Goal: Task Accomplishment & Management: Manage account settings

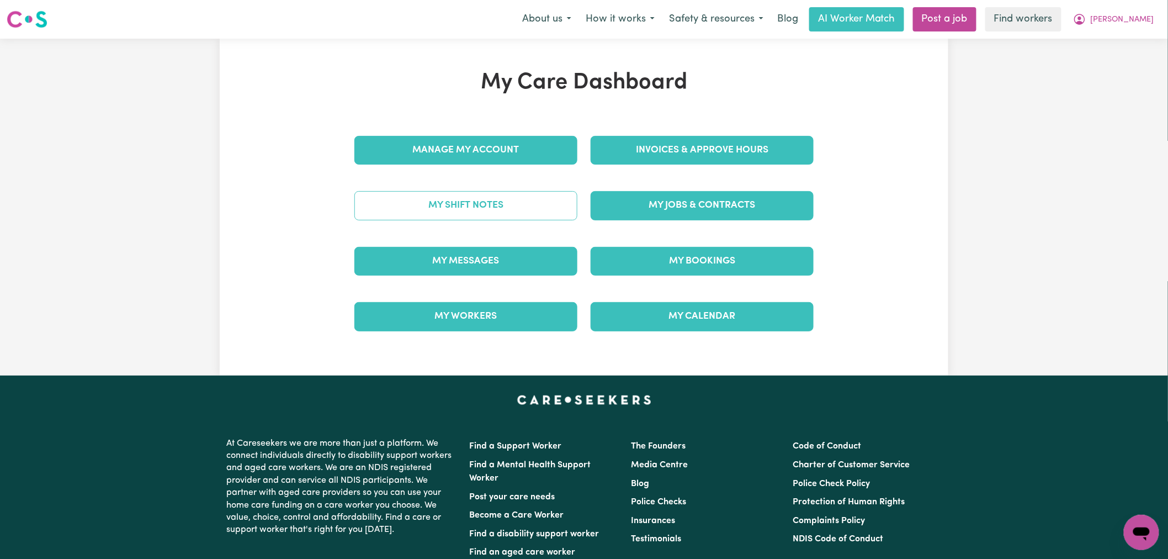
click at [516, 215] on link "My Shift Notes" at bounding box center [465, 205] width 223 height 29
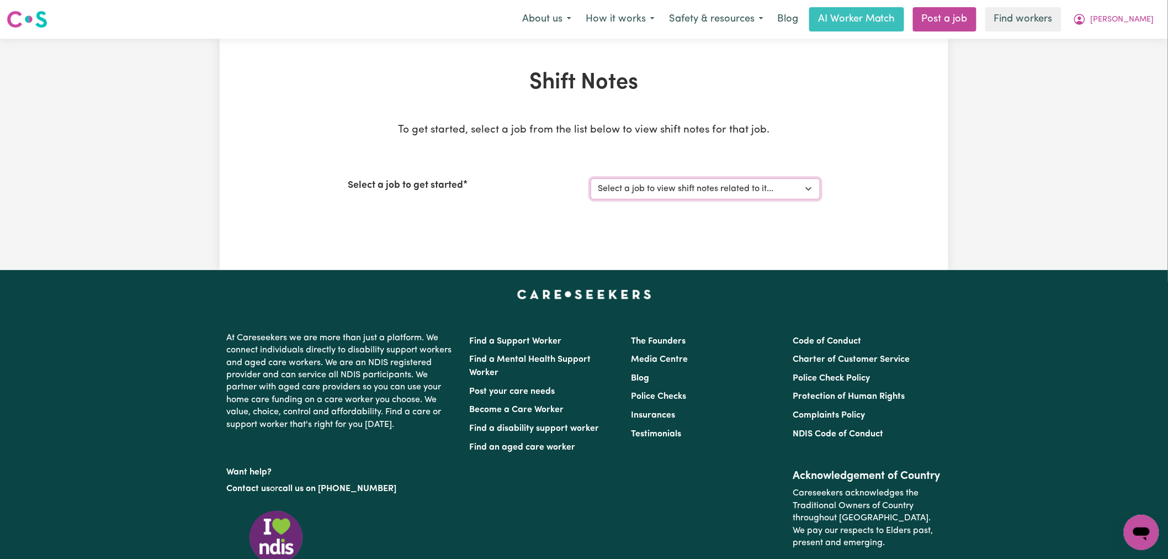
click at [672, 186] on select "Select a job to view shift notes related to it... (Overnight) Support Worker Ne…" at bounding box center [706, 188] width 230 height 21
select select "13925"
click at [591, 178] on select "Select a job to view shift notes related to it... (Overnight) Support Worker Ne…" at bounding box center [706, 188] width 230 height 21
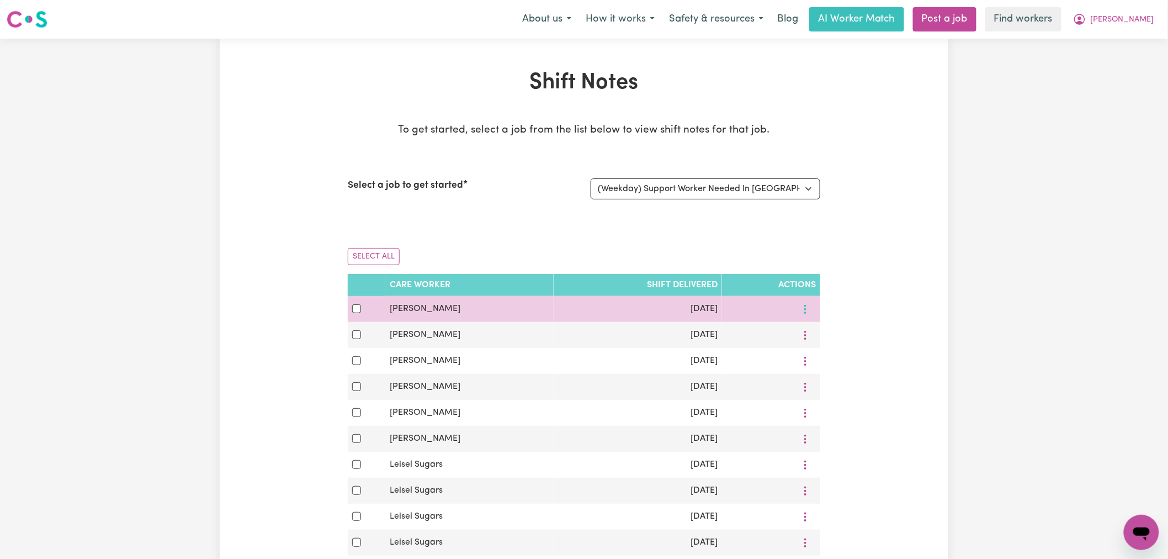
click at [802, 310] on icon "More options" at bounding box center [805, 309] width 11 height 11
click at [813, 328] on link "View Shift Note" at bounding box center [844, 335] width 91 height 22
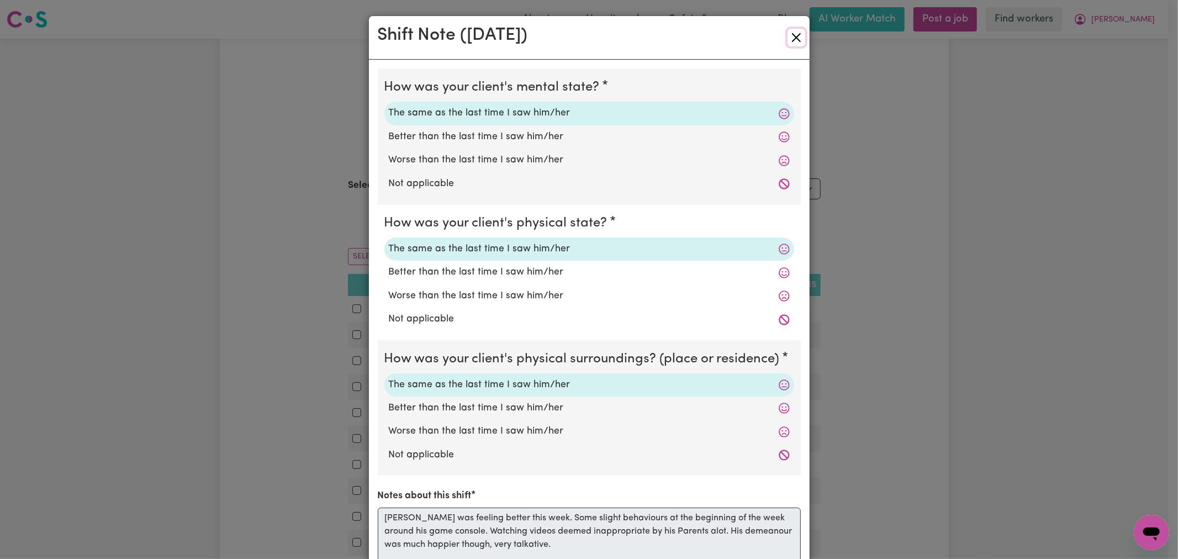
click at [789, 43] on button "Close" at bounding box center [796, 38] width 18 height 18
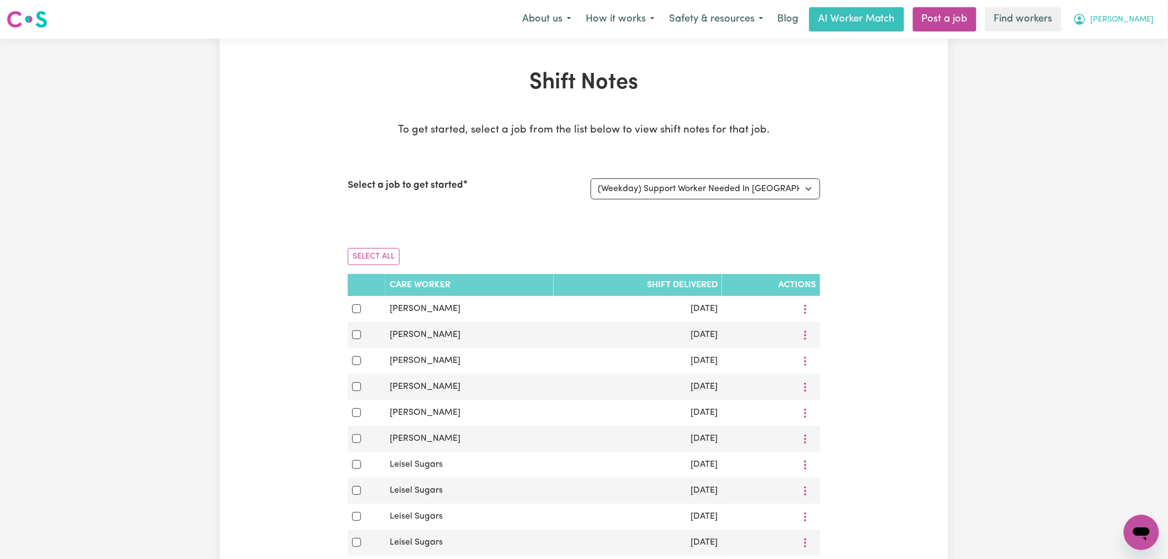
click at [1125, 18] on span "[PERSON_NAME]" at bounding box center [1122, 20] width 63 height 12
click at [1138, 49] on link "My Dashboard" at bounding box center [1117, 43] width 87 height 21
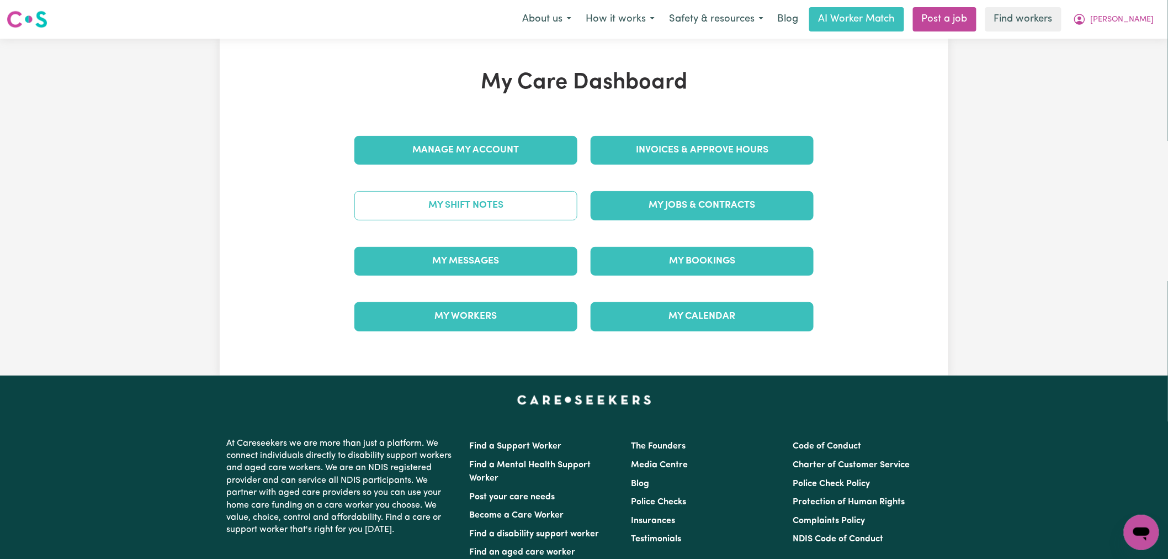
click at [509, 210] on link "My Shift Notes" at bounding box center [465, 205] width 223 height 29
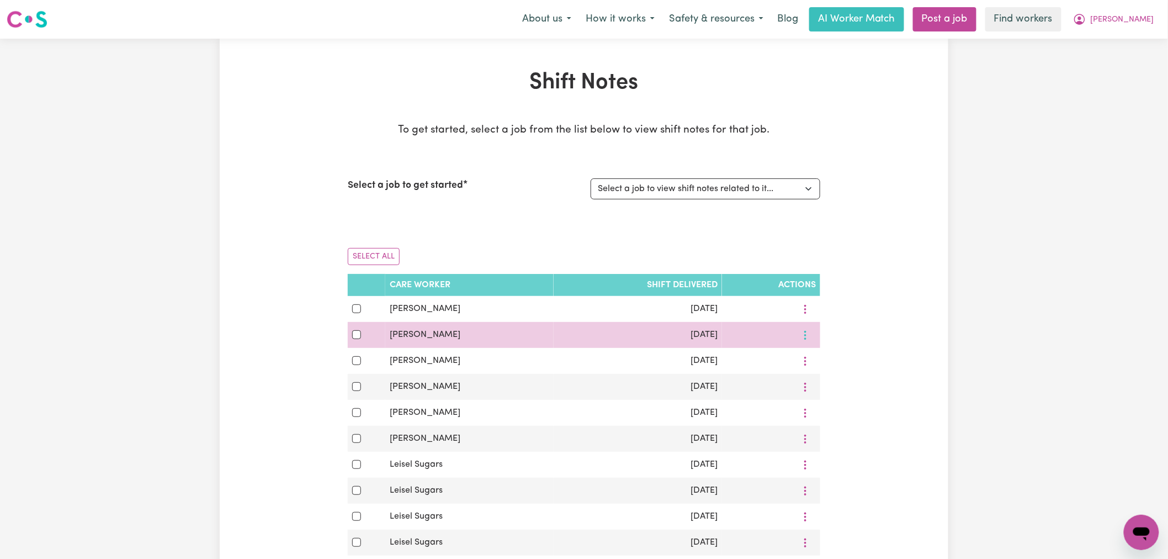
click at [807, 328] on button "More options" at bounding box center [805, 334] width 21 height 17
click at [821, 360] on span "View Shift Note" at bounding box center [851, 360] width 60 height 9
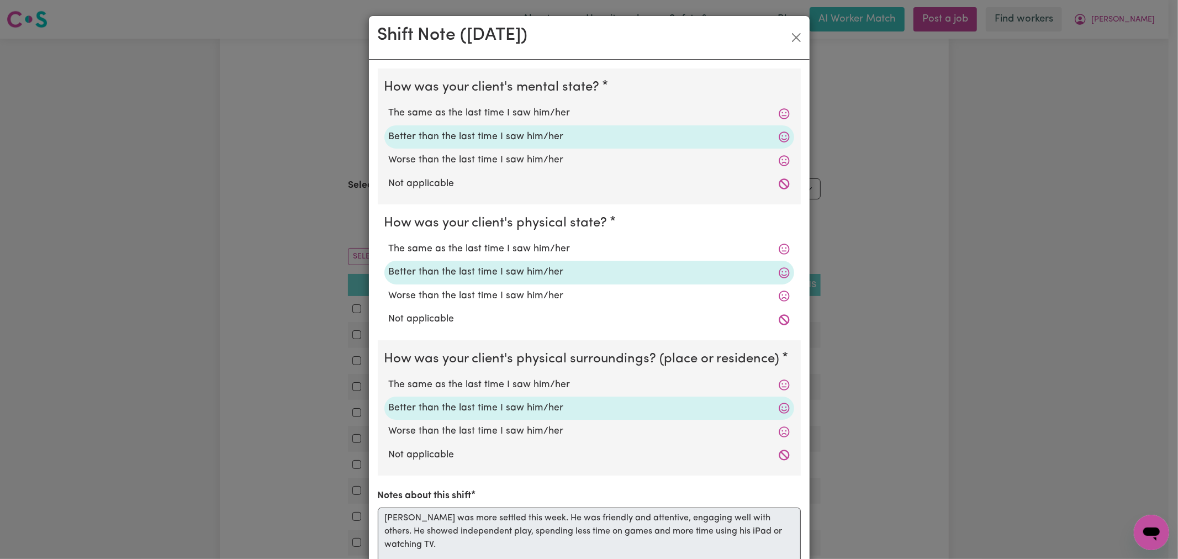
click at [788, 47] on div "Shift Note ( [DATE] )" at bounding box center [589, 38] width 441 height 44
click at [790, 41] on button "Close" at bounding box center [796, 38] width 18 height 18
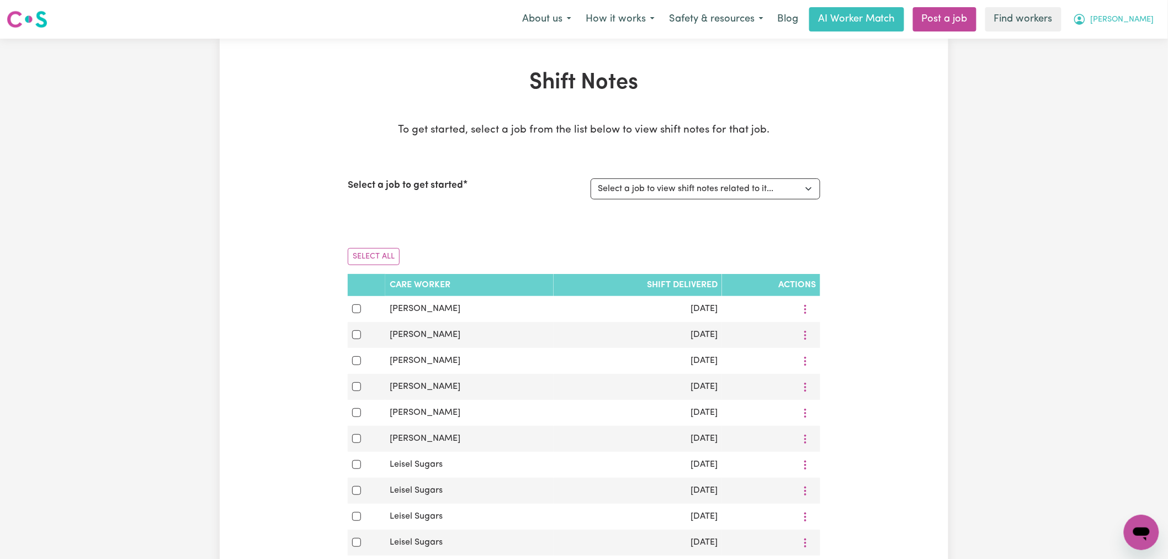
drag, startPoint x: 1129, startPoint y: 18, endPoint x: 1129, endPoint y: 26, distance: 8.3
click at [1129, 18] on span "[PERSON_NAME]" at bounding box center [1122, 20] width 63 height 12
click at [1127, 65] on link "Logout" at bounding box center [1117, 63] width 87 height 21
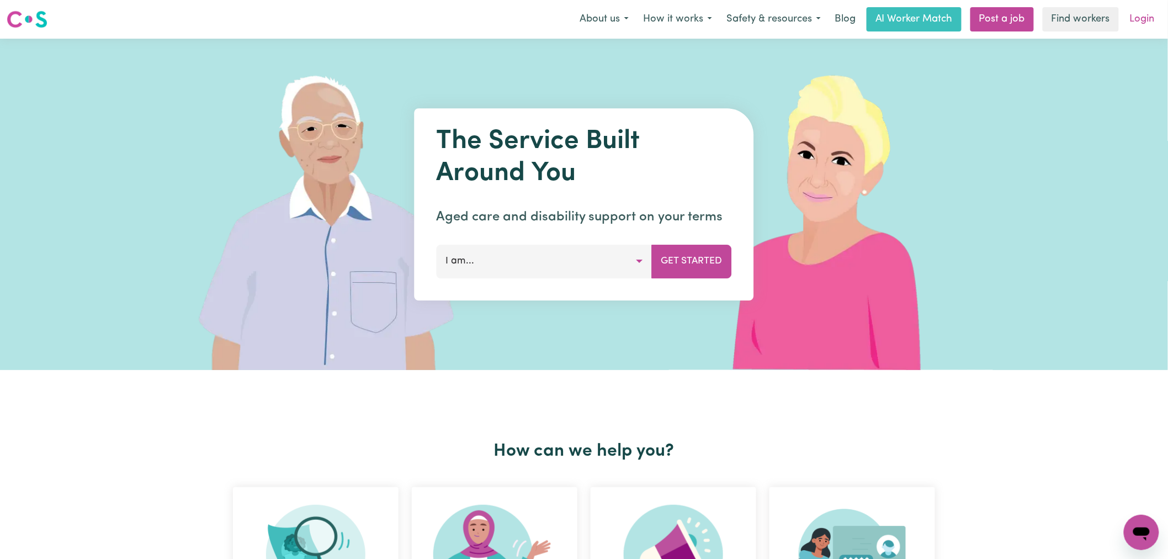
click at [1149, 25] on link "Login" at bounding box center [1142, 19] width 38 height 24
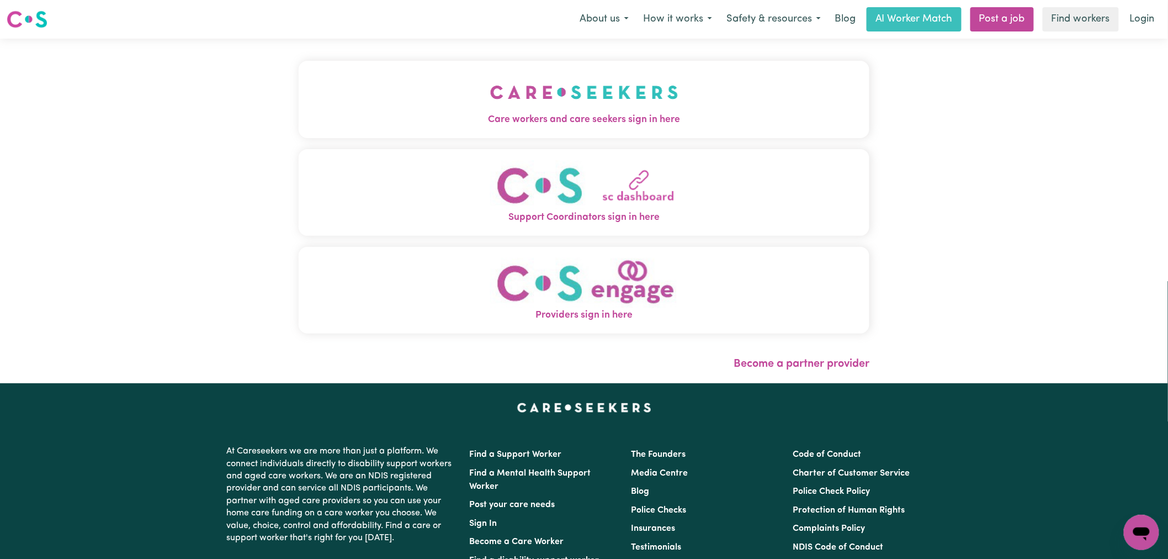
click at [490, 108] on img "Care workers and care seekers sign in here" at bounding box center [584, 92] width 188 height 41
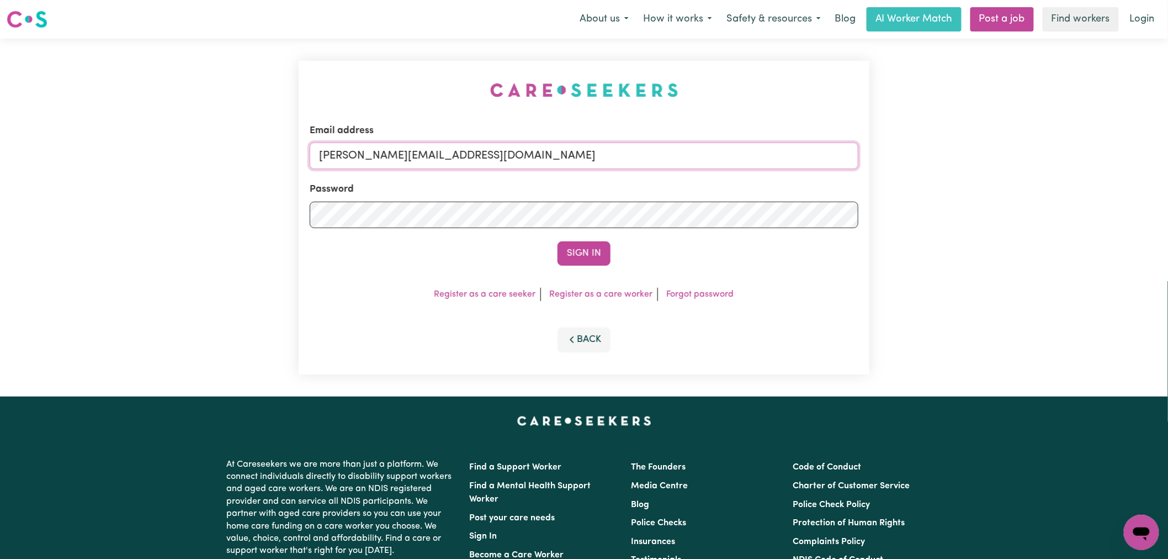
click at [537, 168] on input "[PERSON_NAME][EMAIL_ADDRESS][DOMAIN_NAME]" at bounding box center [584, 155] width 549 height 26
drag, startPoint x: 584, startPoint y: 157, endPoint x: 376, endPoint y: 159, distance: 207.6
click at [376, 159] on input "[EMAIL_ADDRESS][DOMAIN_NAME]" at bounding box center [584, 155] width 549 height 26
type input "superuser~[PERSON_NAME][EMAIL_ADDRESS][PERSON_NAME][PERSON_NAME][DOMAIN_NAME]"
click at [582, 245] on button "Sign In" at bounding box center [584, 253] width 53 height 24
